Goal: Find specific page/section: Find specific page/section

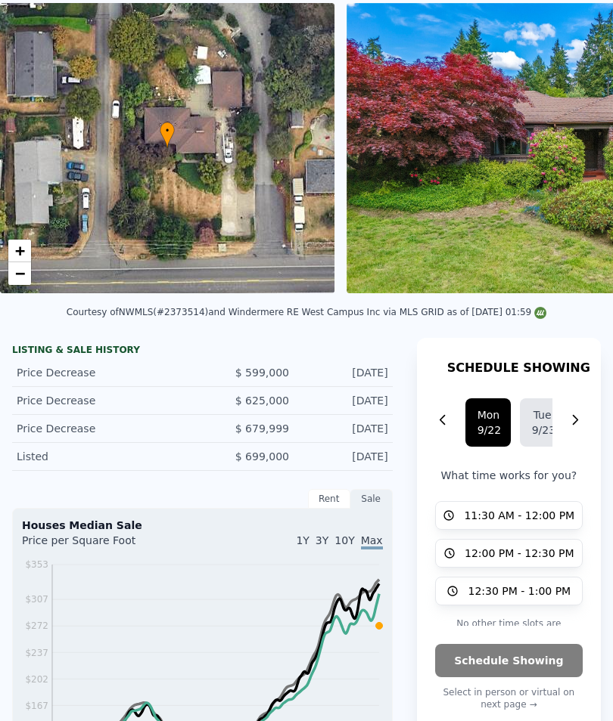
scroll to position [85, 0]
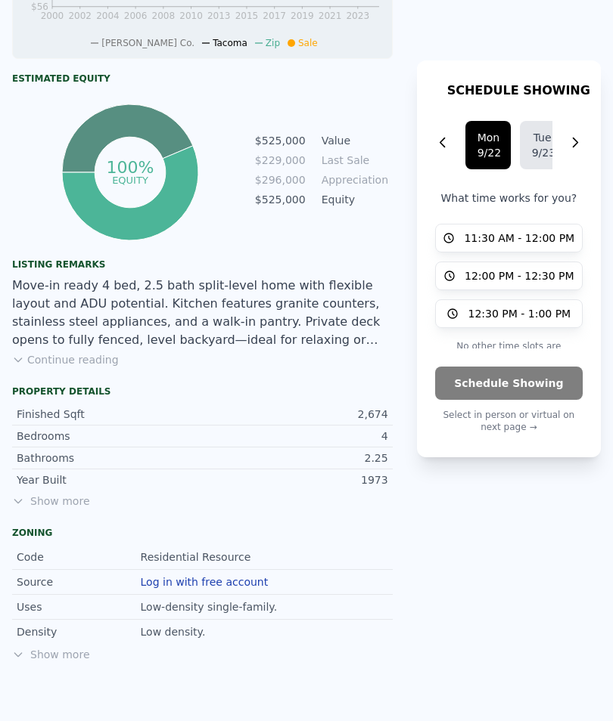
scroll to position [871, 0]
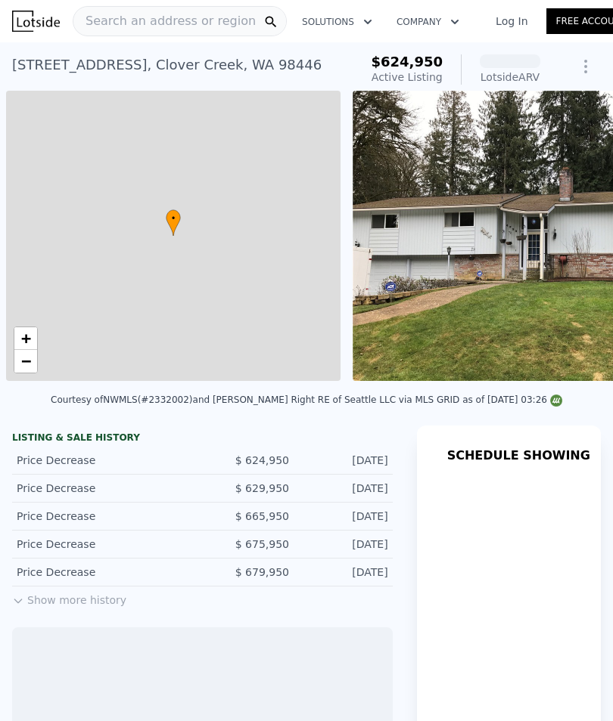
scroll to position [0, 6]
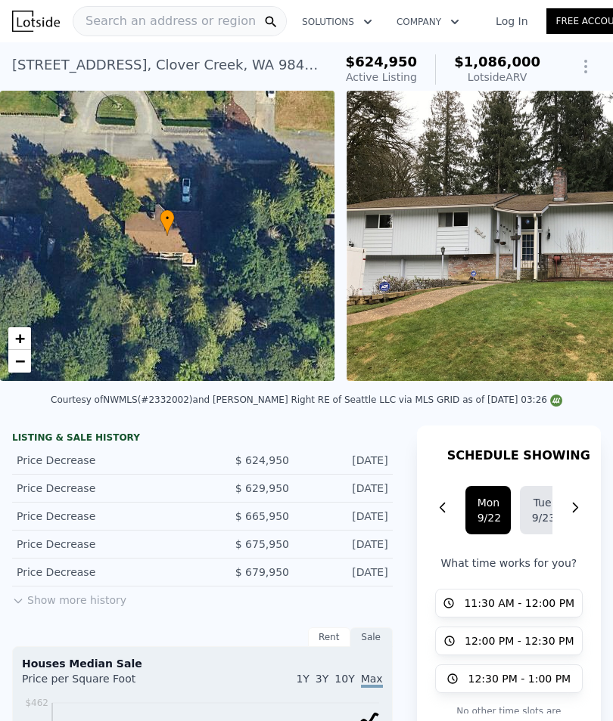
click at [108, 601] on button "Show more history" at bounding box center [69, 597] width 114 height 21
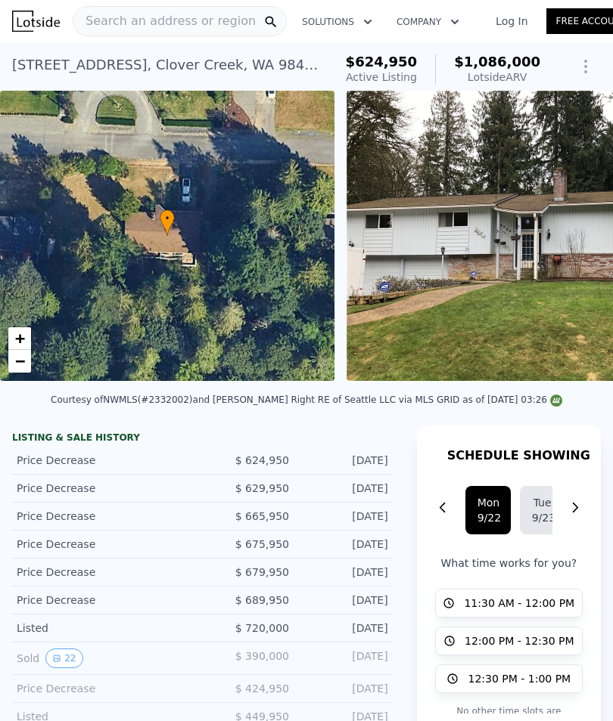
scroll to position [0, 0]
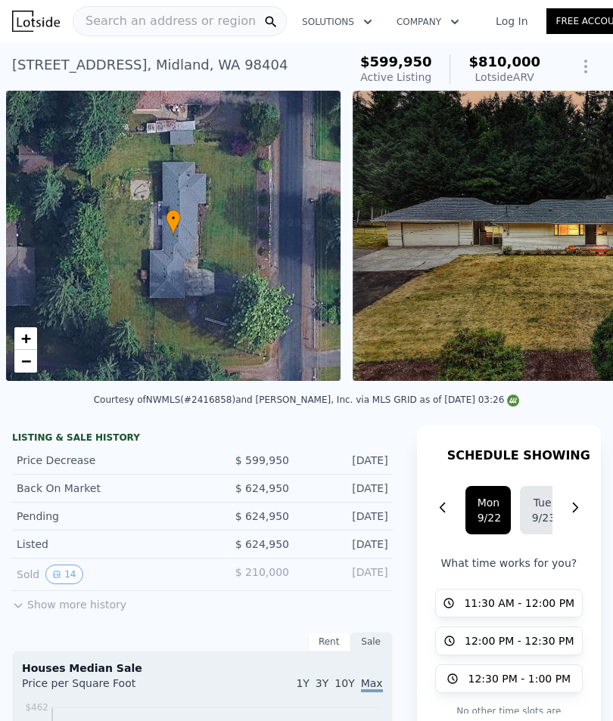
scroll to position [0, 6]
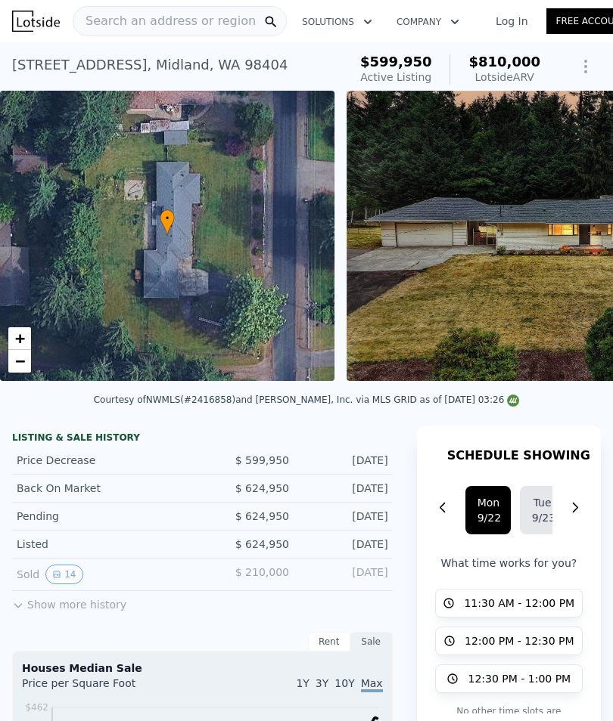
click at [128, 33] on div "Search an address or region" at bounding box center [164, 21] width 182 height 29
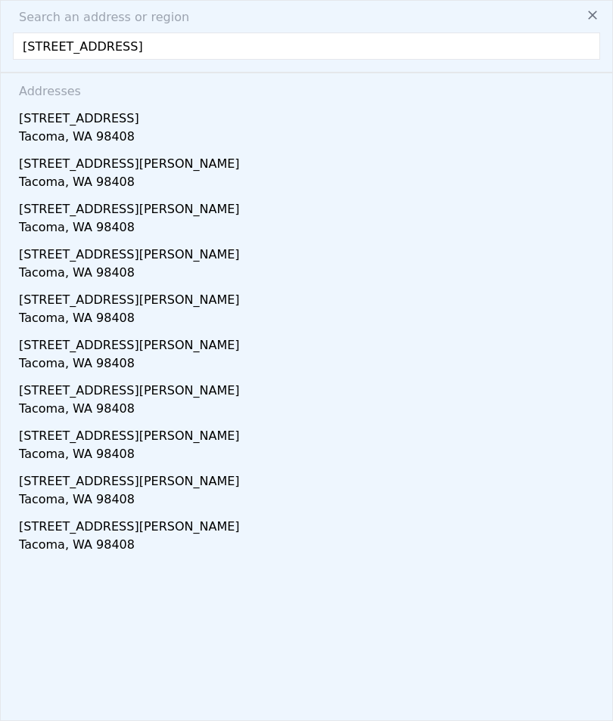
click at [258, 43] on input "[STREET_ADDRESS]" at bounding box center [306, 46] width 587 height 27
click at [68, 50] on input "[STREET_ADDRESS]" at bounding box center [306, 46] width 587 height 27
type input "[STREET_ADDRESS]"
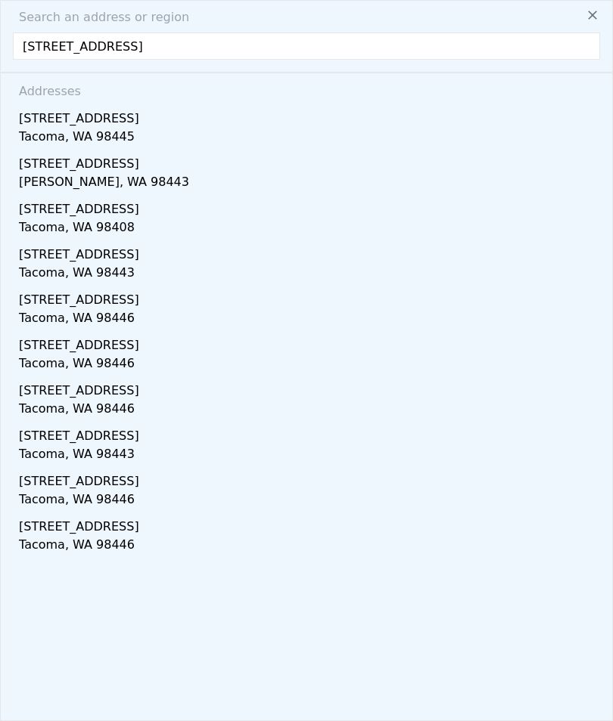
click at [85, 182] on div "[PERSON_NAME], WA 98443" at bounding box center [309, 183] width 581 height 21
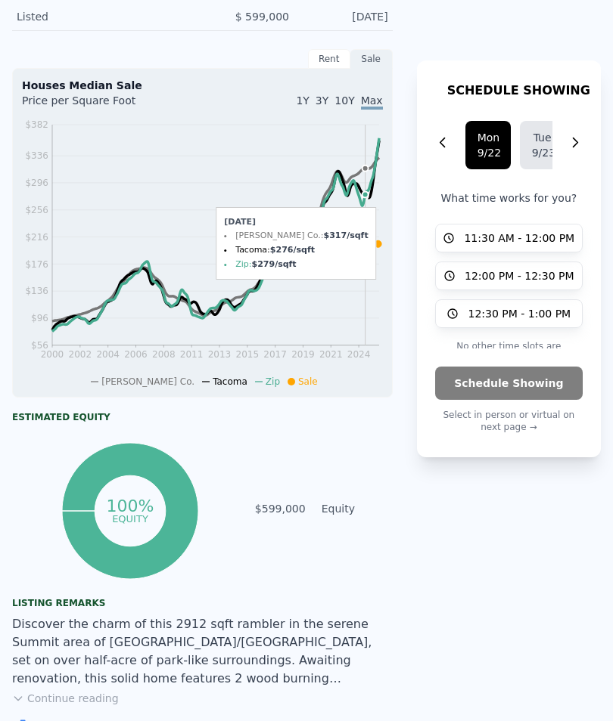
scroll to position [444, 0]
